Goal: Find specific page/section: Find specific page/section

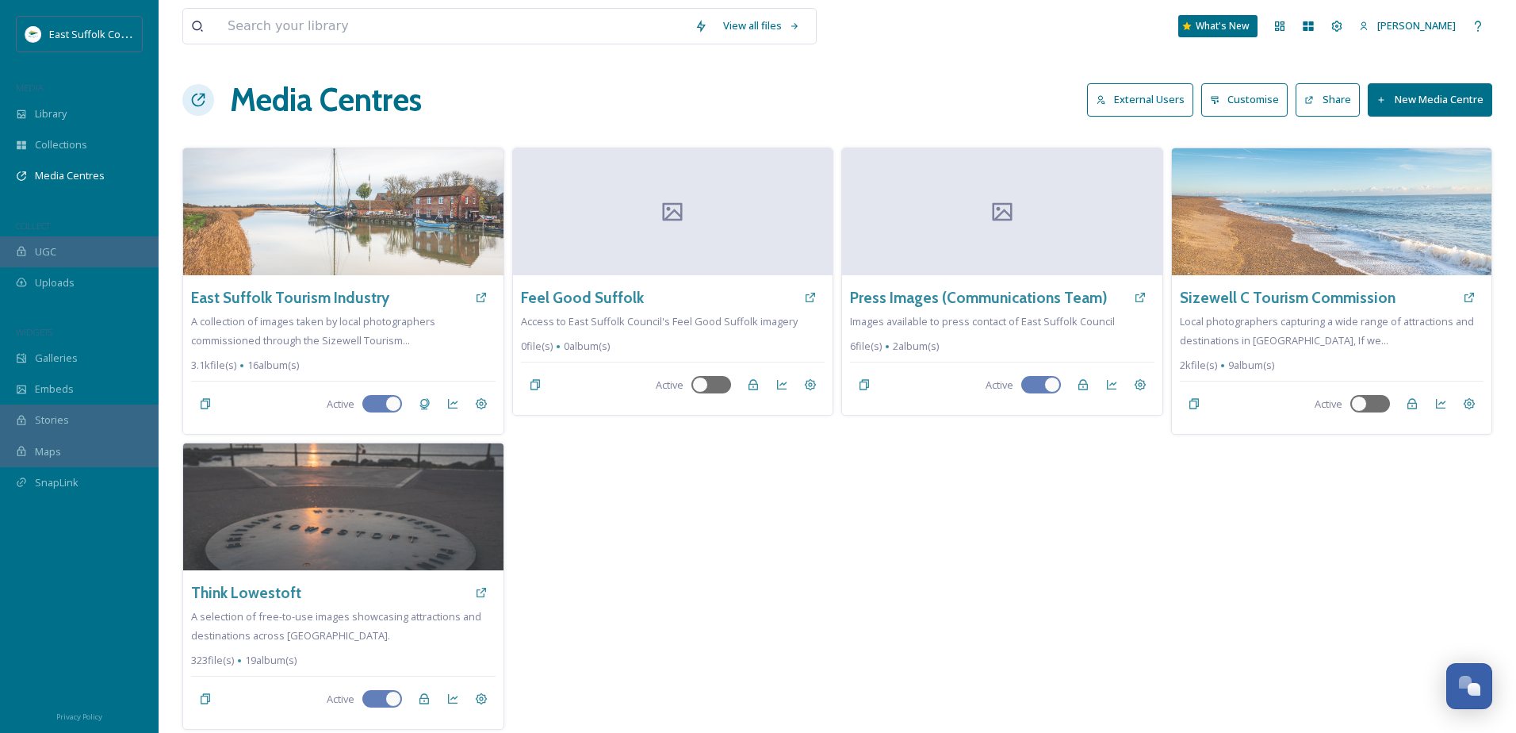
click at [67, 120] on span "Library" at bounding box center [51, 113] width 32 height 15
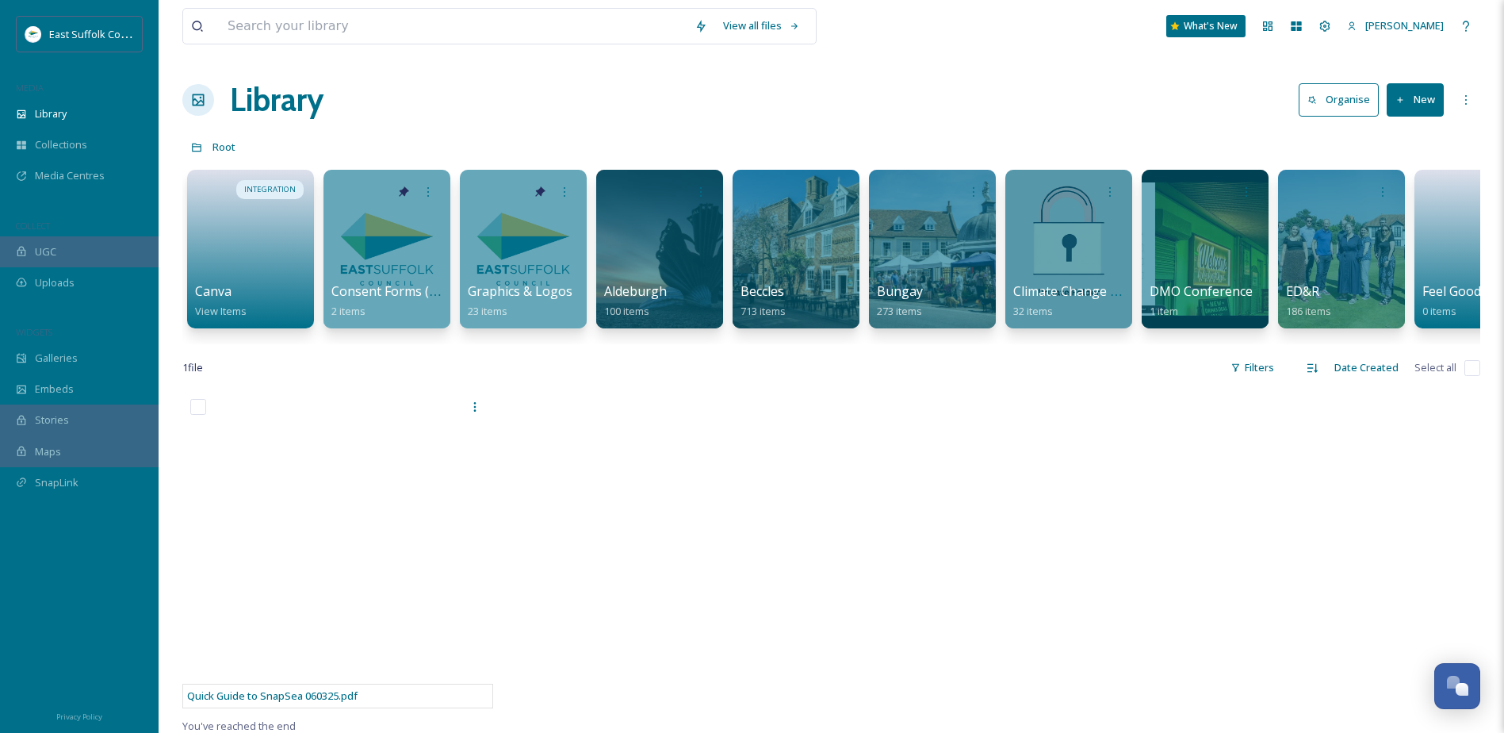
click at [90, 172] on span "Media Centres" at bounding box center [70, 175] width 70 height 15
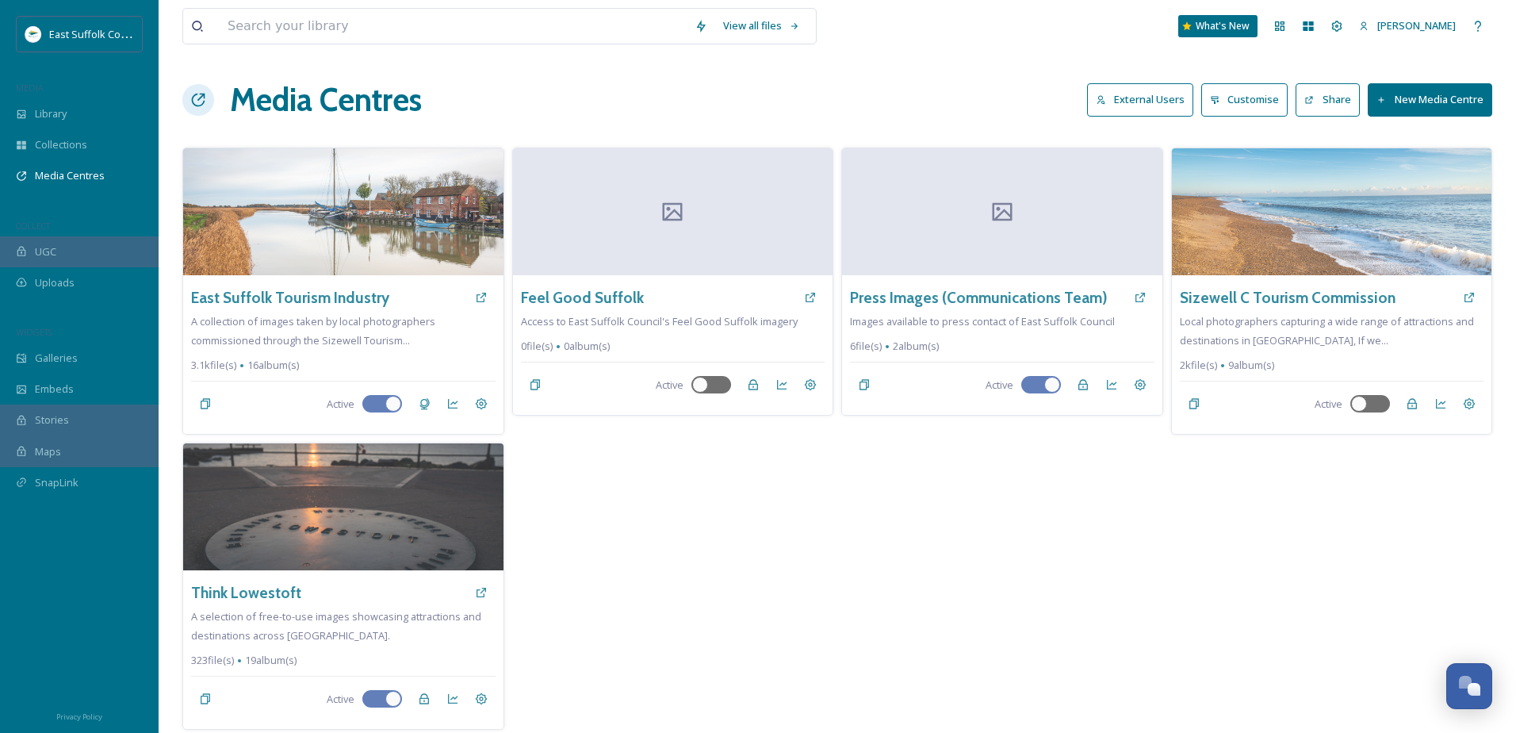
click at [1161, 98] on button "External Users" at bounding box center [1140, 99] width 106 height 33
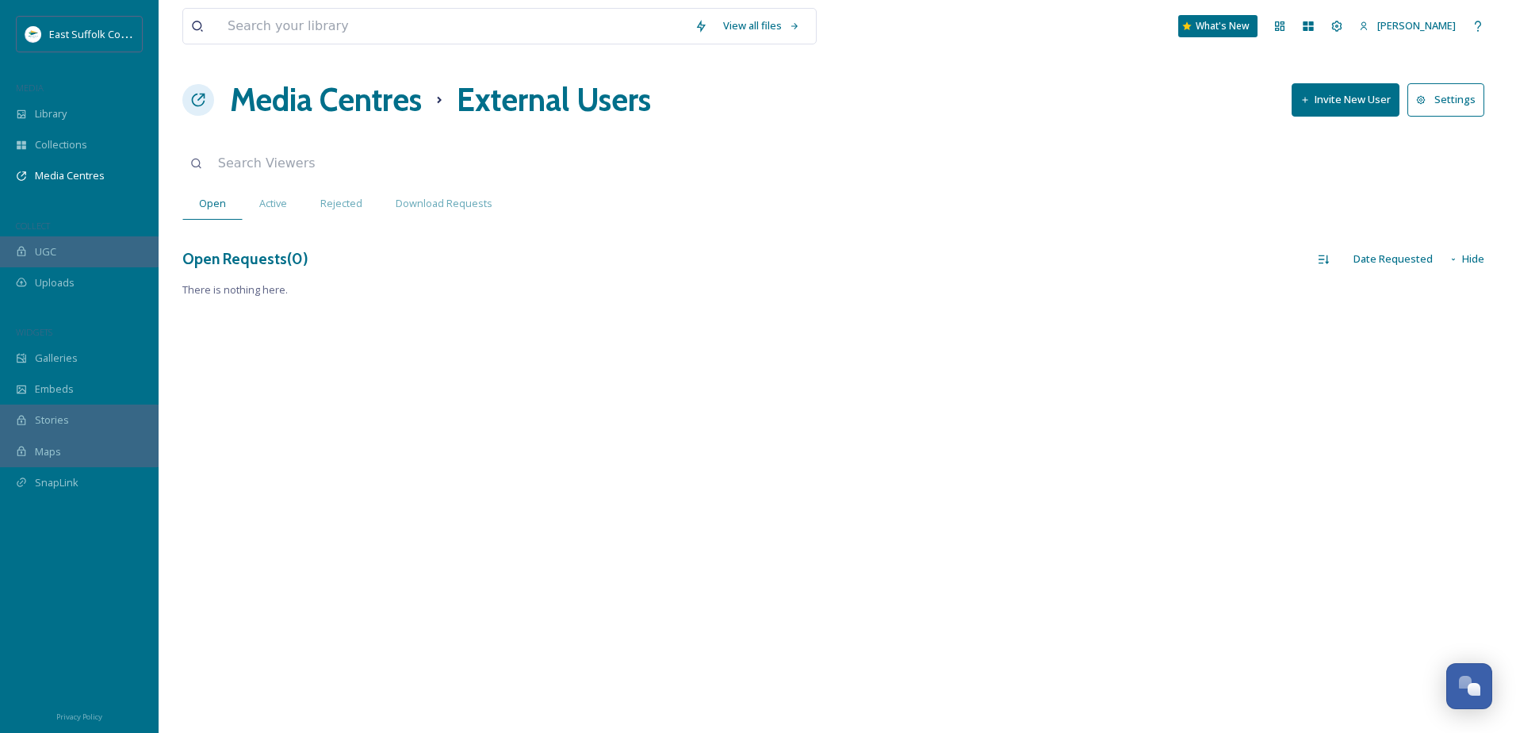
click at [459, 205] on span "Download Requests" at bounding box center [444, 203] width 97 height 15
